Goal: Task Accomplishment & Management: Manage account settings

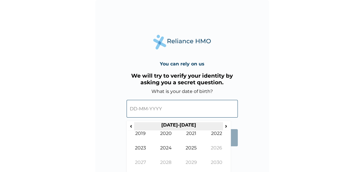
click at [180, 124] on th "[DATE]-[DATE]" at bounding box center [178, 126] width 89 height 8
click at [132, 126] on span "‹" at bounding box center [131, 125] width 6 height 7
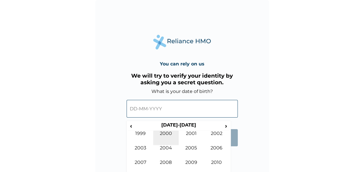
click at [174, 135] on td "2000" at bounding box center [165, 137] width 25 height 14
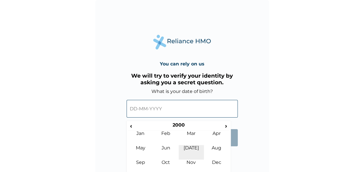
click at [196, 149] on td "[DATE]" at bounding box center [190, 152] width 25 height 14
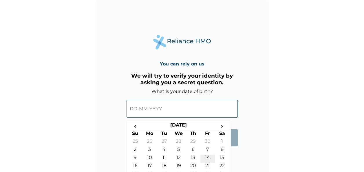
scroll to position [16, 0]
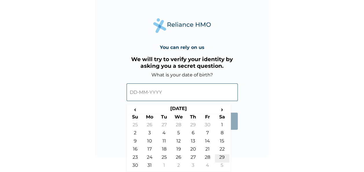
click at [221, 157] on td "29" at bounding box center [222, 158] width 14 height 8
type input "[DATE]"
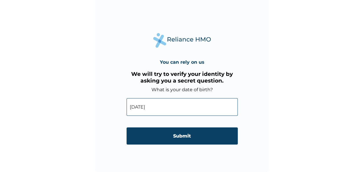
scroll to position [2, 0]
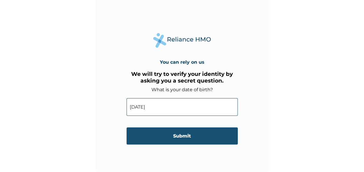
click at [174, 143] on input "Submit" at bounding box center [181, 135] width 111 height 17
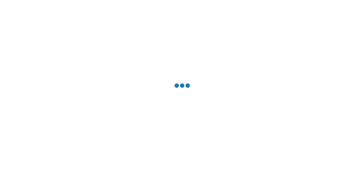
scroll to position [0, 0]
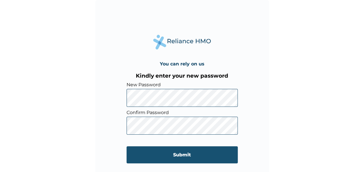
click at [191, 162] on input "Submit" at bounding box center [181, 154] width 111 height 17
